Goal: Browse casually

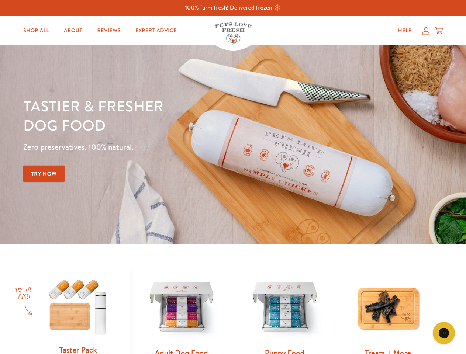
click at [233, 177] on div "Tastier & fresher dog food Zero preservatives. 100% natural. Try Now" at bounding box center [163, 144] width 280 height 97
click at [444, 333] on icon "Gorgias live chat" at bounding box center [443, 332] width 7 height 7
